Goal: Find specific page/section

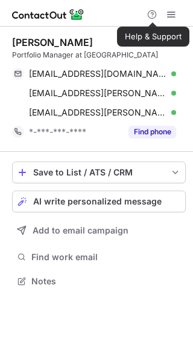
scroll to position [272, 193]
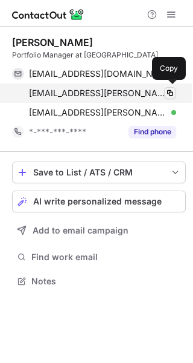
click at [169, 91] on span at bounding box center [171, 93] width 10 height 10
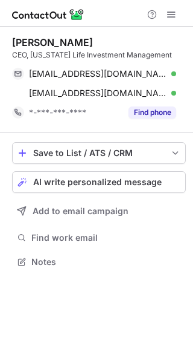
scroll to position [253, 193]
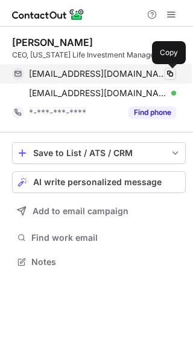
click at [172, 75] on span at bounding box center [171, 74] width 10 height 10
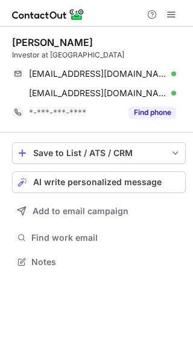
scroll to position [253, 193]
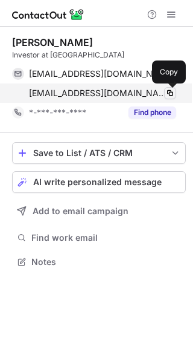
click at [170, 92] on span at bounding box center [171, 93] width 10 height 10
